Goal: Find specific page/section: Find specific page/section

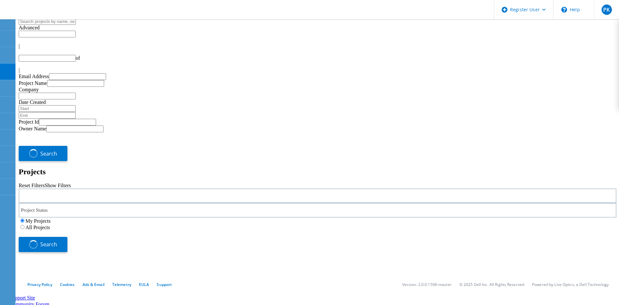
type input "1"
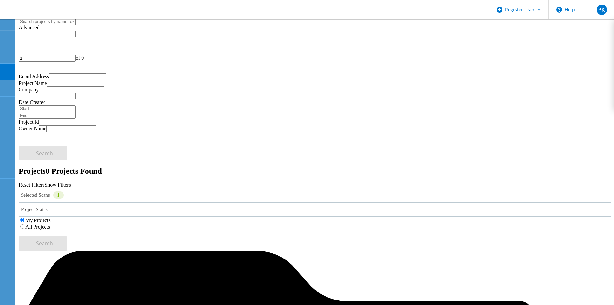
click at [50, 224] on label "All Projects" at bounding box center [37, 226] width 24 height 5
click at [24, 224] on input "All Projects" at bounding box center [22, 226] width 4 height 4
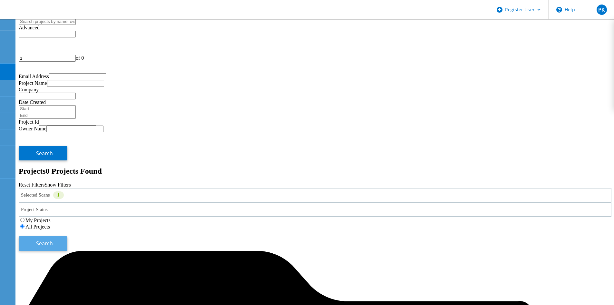
click at [67, 236] on button "Search" at bounding box center [43, 243] width 49 height 15
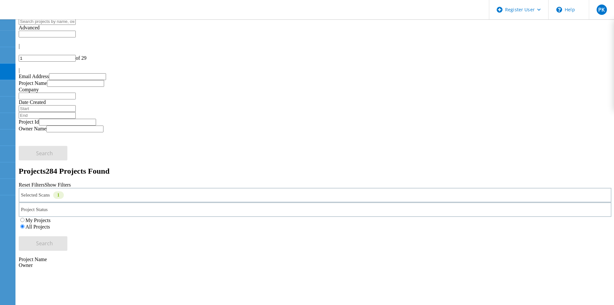
click at [141, 188] on div "Selected Scans 1" at bounding box center [315, 195] width 593 height 15
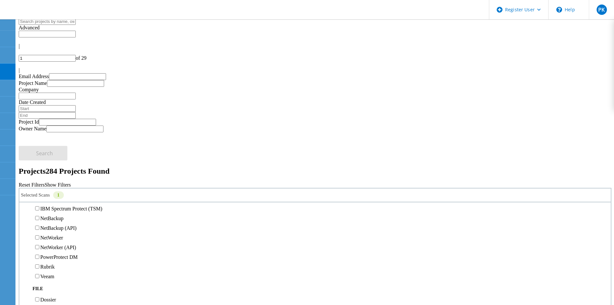
scroll to position [322, 0]
click at [47, 153] on div "Avamar" at bounding box center [315, 158] width 585 height 10
click at [49, 184] on label "Avamar" at bounding box center [48, 186] width 16 height 5
click at [39, 185] on input "Avamar" at bounding box center [37, 187] width 4 height 4
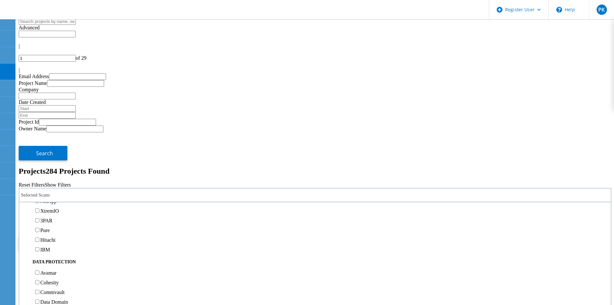
scroll to position [193, 0]
click at [51, 190] on label "Isilon/PowerScale" at bounding box center [58, 192] width 37 height 5
click at [39, 190] on input "Isilon/PowerScale" at bounding box center [37, 192] width 4 height 4
click at [67, 236] on button "Search" at bounding box center [43, 243] width 49 height 15
